Goal: Task Accomplishment & Management: Use online tool/utility

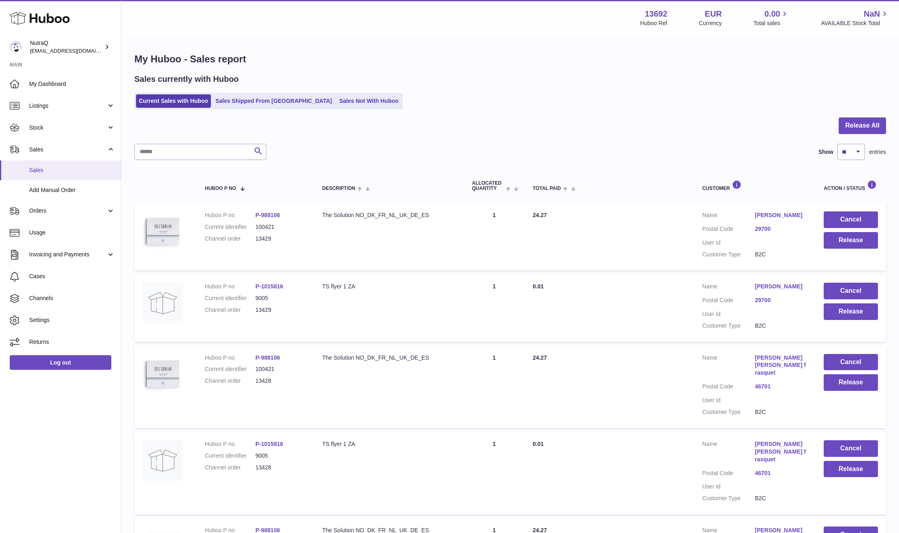
click at [79, 165] on link "Sales" at bounding box center [60, 170] width 121 height 20
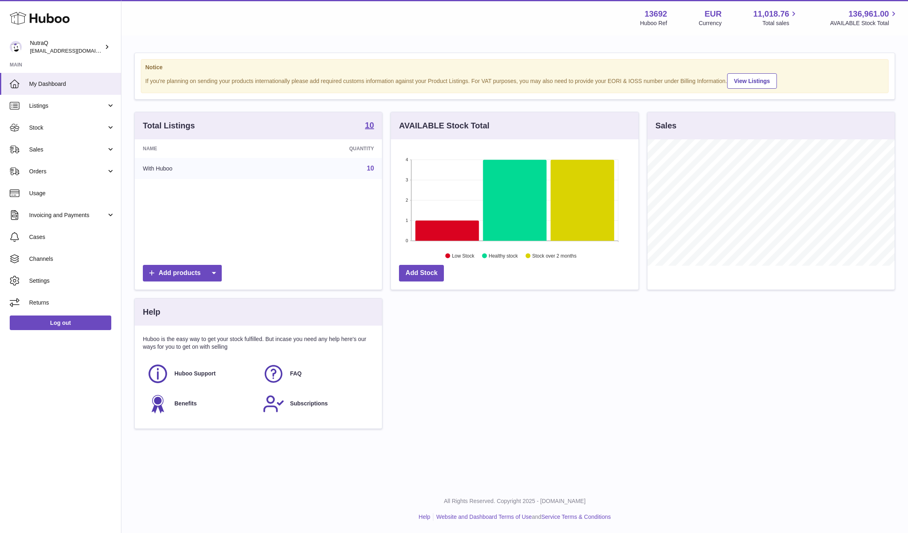
scroll to position [126, 248]
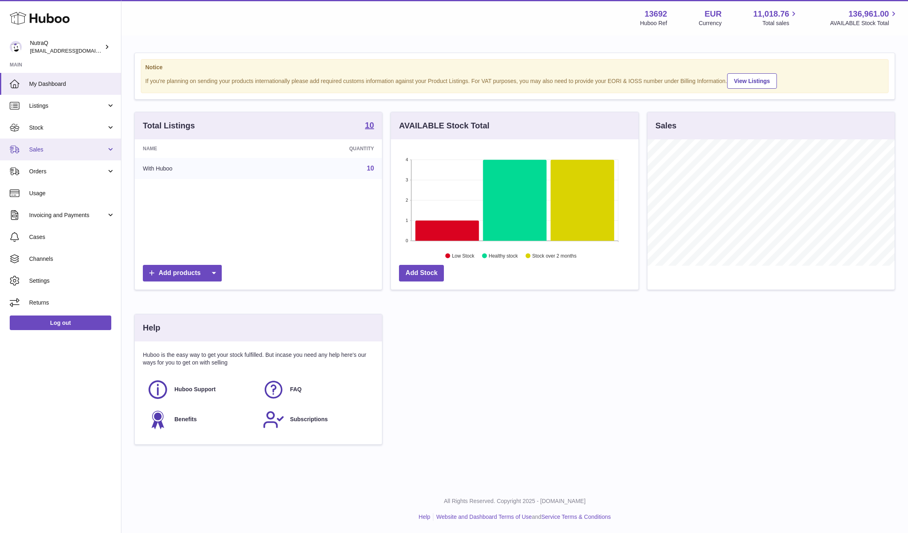
click at [53, 143] on link "Sales" at bounding box center [60, 149] width 121 height 22
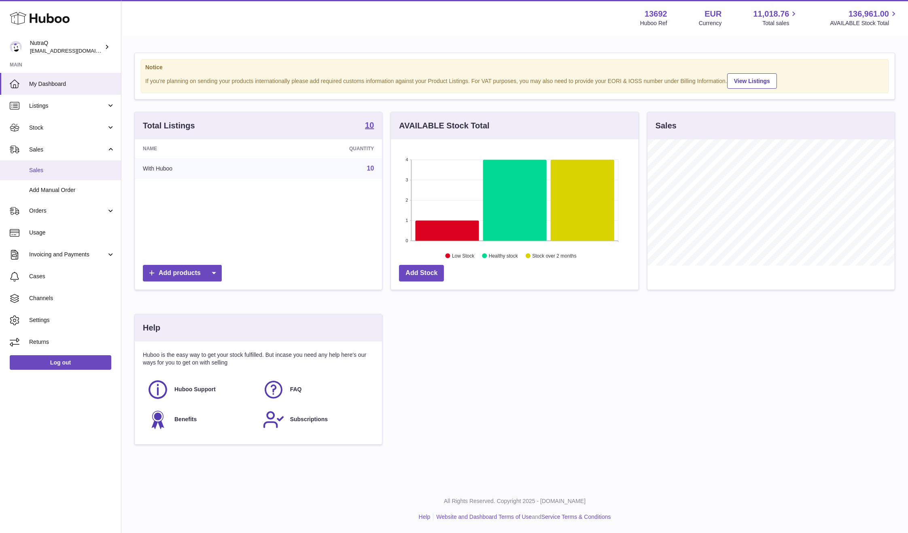
click at [48, 168] on span "Sales" at bounding box center [72, 170] width 86 height 8
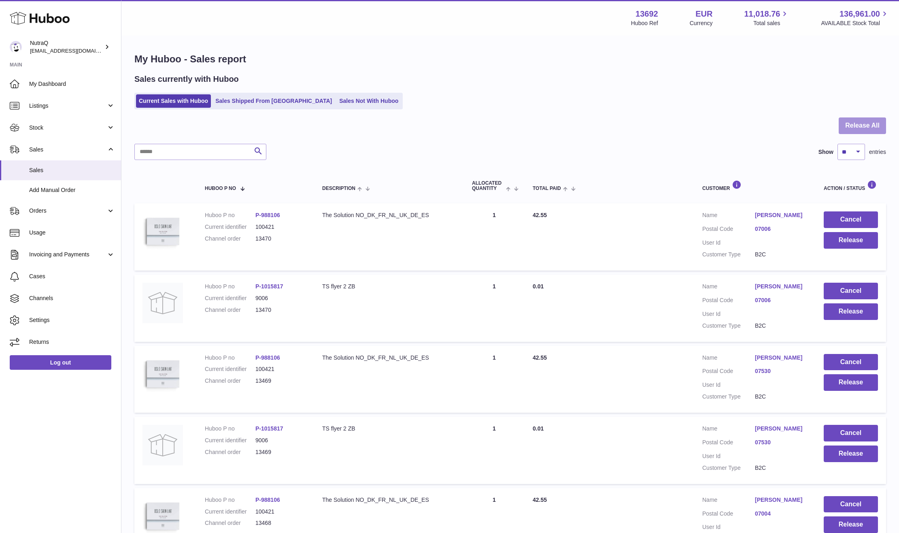
click at [876, 125] on button "Release All" at bounding box center [862, 125] width 47 height 17
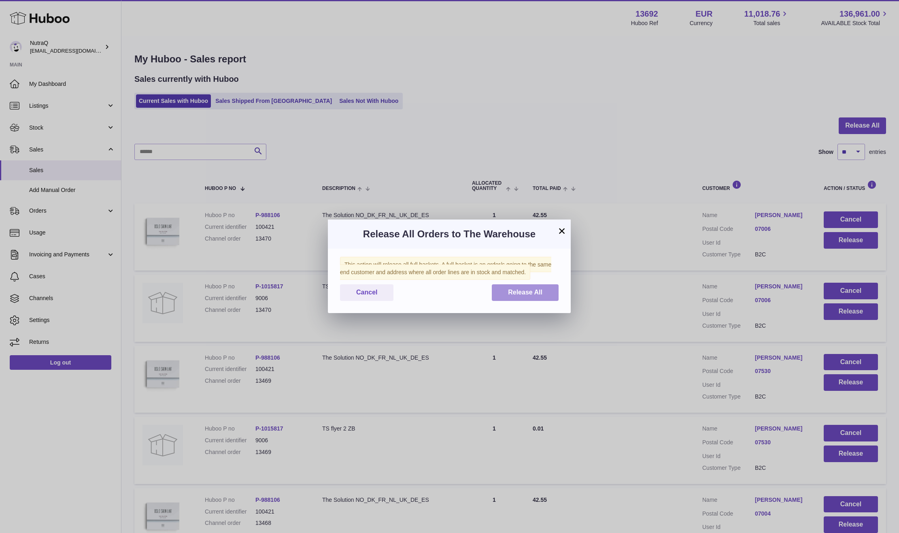
click at [524, 287] on button "Release All" at bounding box center [525, 292] width 67 height 17
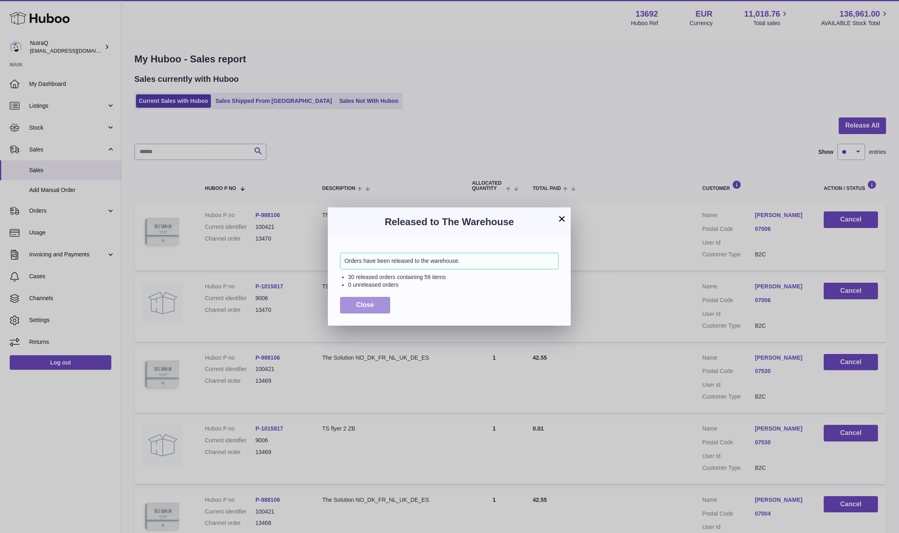
click at [361, 309] on button "Close" at bounding box center [365, 305] width 50 height 17
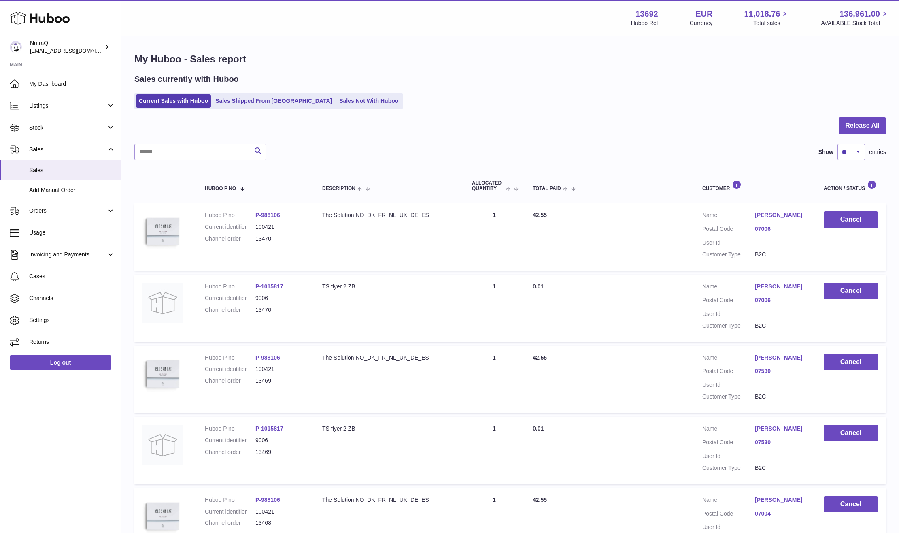
click at [847, 72] on div "My Huboo - Sales report Sales currently with Huboo Current Sales with Huboo Sal…" at bounding box center [510, 501] width 778 height 930
